Goal: Book appointment/travel/reservation

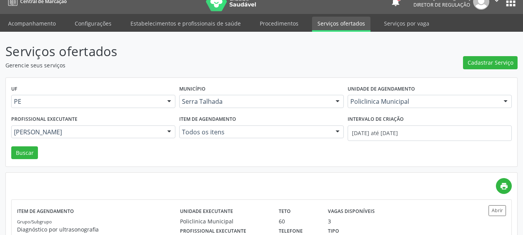
scroll to position [11, 0]
click at [508, 3] on button "apps" at bounding box center [511, 2] width 14 height 14
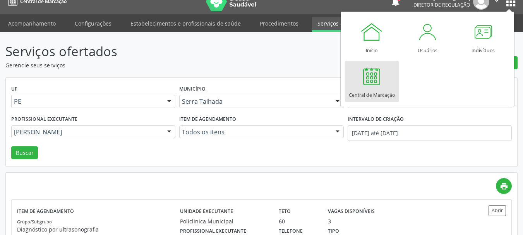
click at [373, 79] on div at bounding box center [371, 76] width 23 height 23
click at [379, 82] on div at bounding box center [371, 76] width 23 height 23
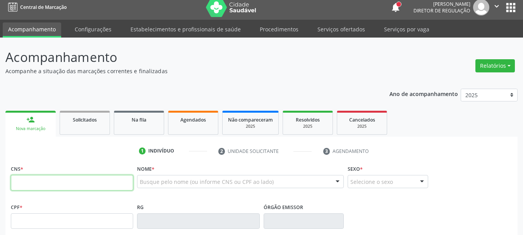
scroll to position [77, 0]
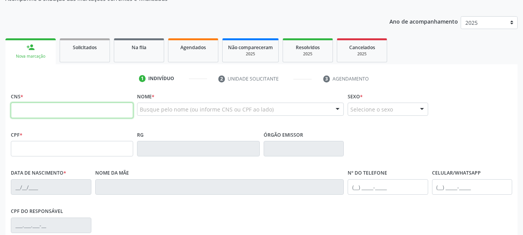
click at [122, 107] on input "text" at bounding box center [72, 110] width 122 height 15
type input "703 2046 1311 2092"
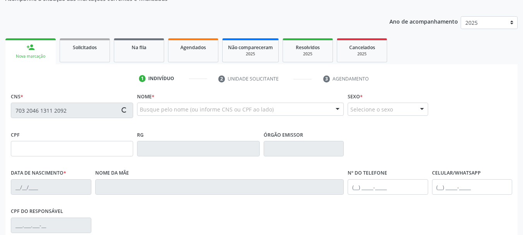
type input "3[DATE]"
type input "Risomar [PERSON_NAME]"
type input "[PHONE_NUMBER]"
type input "334.777.794-87"
type input "1073"
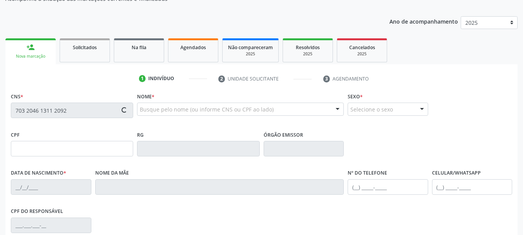
type input "054.267.734-24"
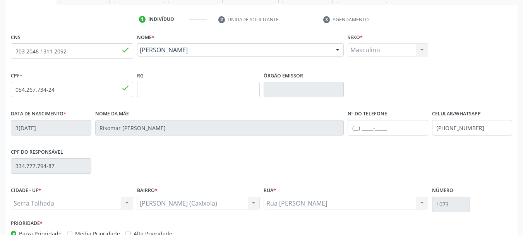
scroll to position [155, 0]
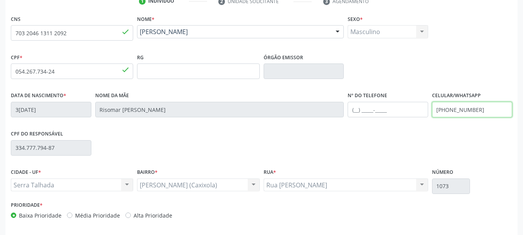
drag, startPoint x: 500, startPoint y: 113, endPoint x: 401, endPoint y: 125, distance: 99.9
click at [401, 125] on div "Data de nascimento * 31/03/1976 Nome da mãe Risomar Maria de Sa Nº do Telefone …" at bounding box center [261, 109] width 505 height 38
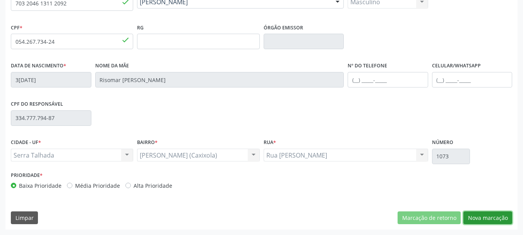
click at [493, 219] on button "Nova marcação" at bounding box center [488, 217] width 49 height 13
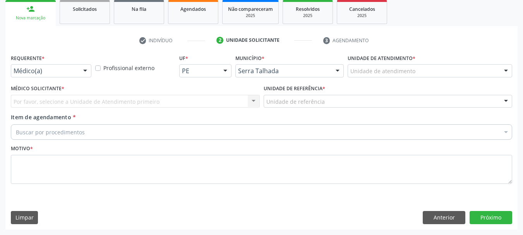
scroll to position [116, 0]
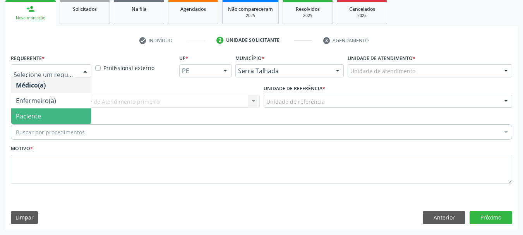
click at [42, 111] on span "Paciente" at bounding box center [51, 115] width 80 height 15
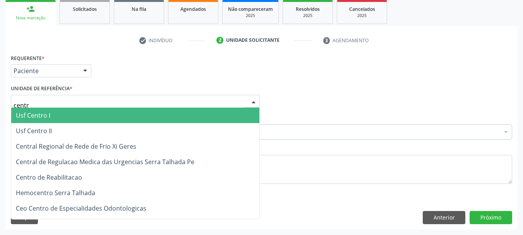
type input "centro"
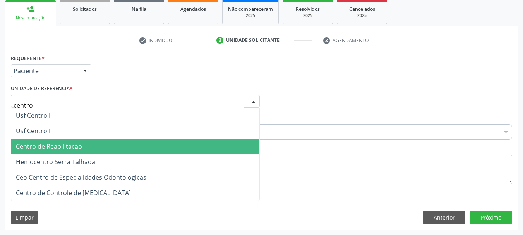
click at [60, 141] on span "Centro de Reabilitacao" at bounding box center [135, 146] width 248 height 15
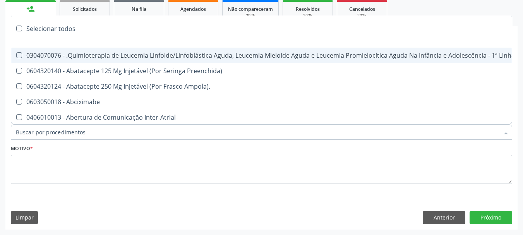
click at [58, 131] on input "Item de agendamento *" at bounding box center [258, 131] width 484 height 15
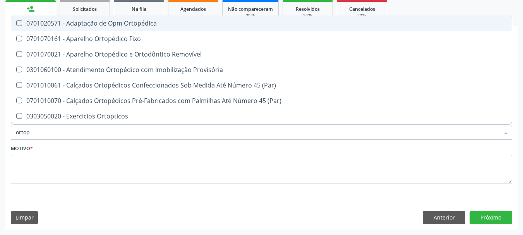
type input "ortope"
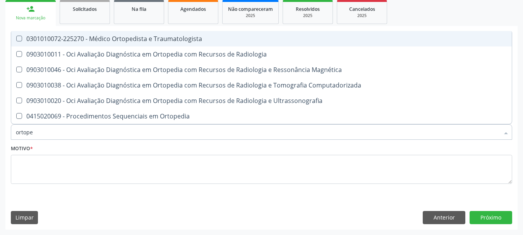
click at [101, 41] on div "0301010072-225270 - Médico Ortopedista e Traumatologista" at bounding box center [262, 39] width 492 height 6
checkbox Traumatologista "true"
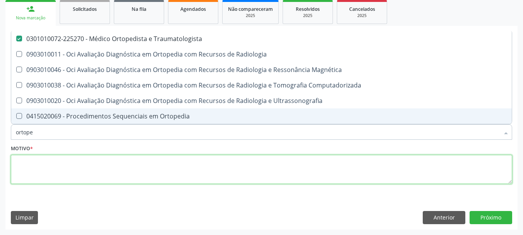
click at [82, 171] on textarea at bounding box center [262, 169] width 502 height 29
checkbox Radiologia "true"
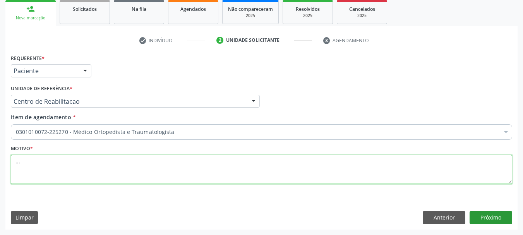
type textarea "..."
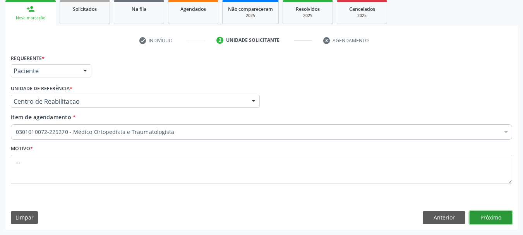
click at [487, 216] on button "Próximo" at bounding box center [491, 217] width 43 height 13
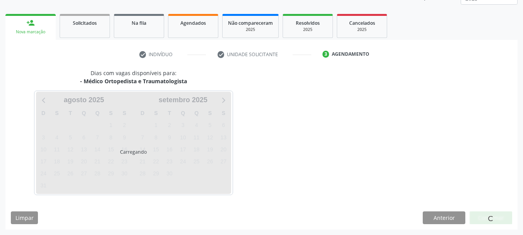
scroll to position [102, 0]
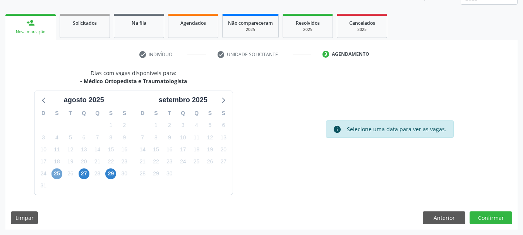
drag, startPoint x: 57, startPoint y: 173, endPoint x: 61, endPoint y: 172, distance: 4.3
click at [57, 172] on span "25" at bounding box center [57, 173] width 11 height 11
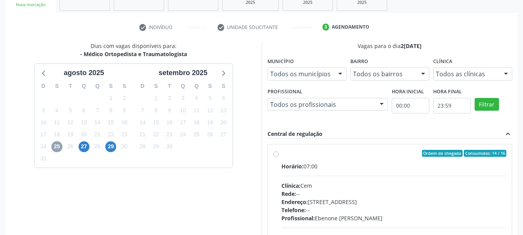
scroll to position [179, 0]
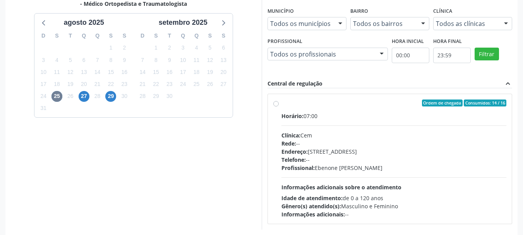
click at [282, 104] on label "Ordem de chegada Consumidos: 14 / 16 Horário: 07:00 Clínica: Cem Rede: -- Ender…" at bounding box center [394, 159] width 225 height 119
click at [275, 104] on input "Ordem de chegada Consumidos: 14 / 16 Horário: 07:00 Clínica: Cem Rede: -- Ender…" at bounding box center [275, 103] width 5 height 7
radio input "true"
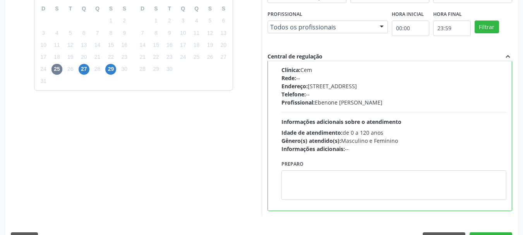
scroll to position [228, 0]
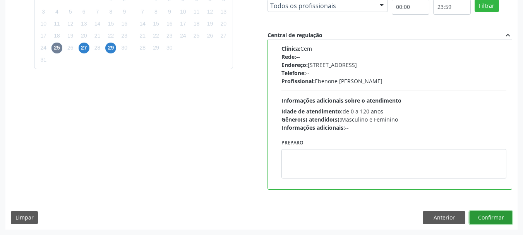
click at [476, 220] on button "Confirmar" at bounding box center [491, 217] width 43 height 13
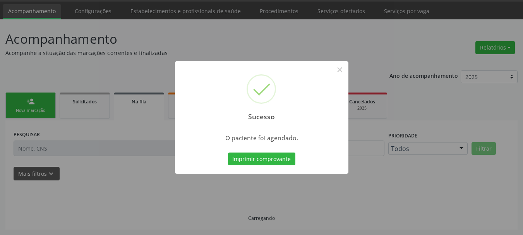
scroll to position [23, 0]
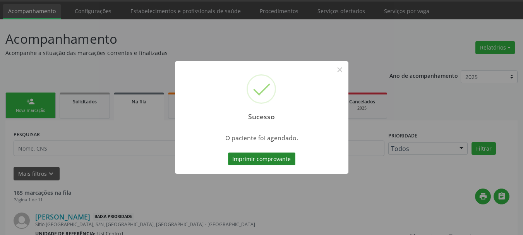
click at [273, 156] on button "Imprimir comprovante" at bounding box center [261, 159] width 67 height 13
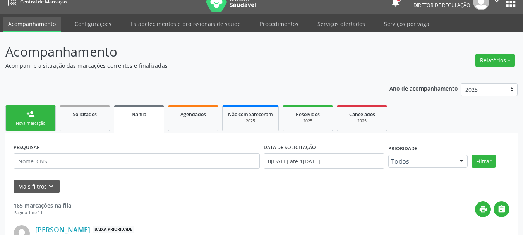
scroll to position [0, 0]
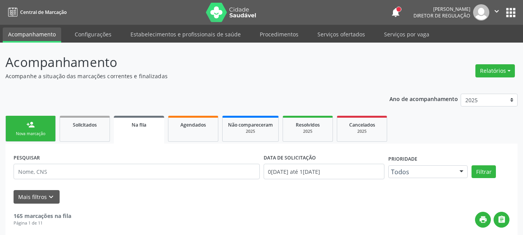
click at [515, 13] on button "apps" at bounding box center [511, 13] width 14 height 14
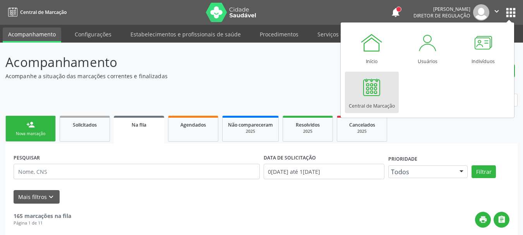
click at [352, 100] on div "Central de Marcação" at bounding box center [372, 104] width 46 height 10
